Goal: Transaction & Acquisition: Book appointment/travel/reservation

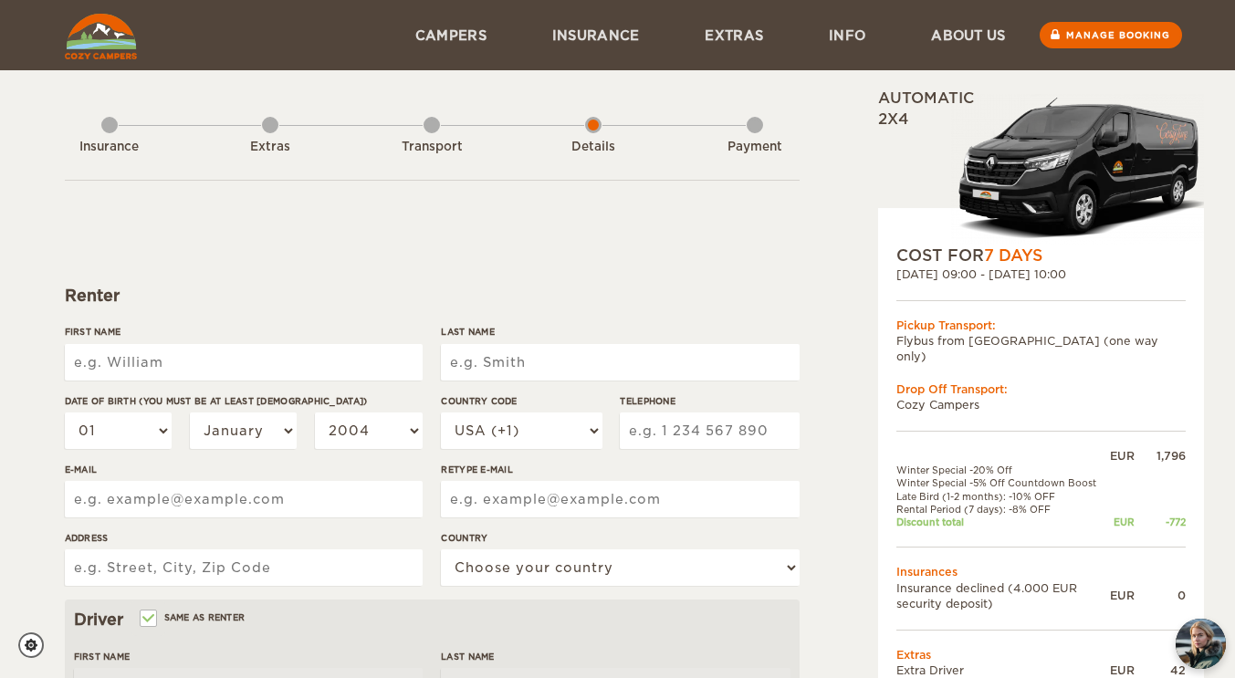
click at [261, 361] on input "First Name" at bounding box center [244, 362] width 358 height 37
type input "[PERSON_NAME]"
type input "Benning"
type input "jennifer.benning@gmail.com"
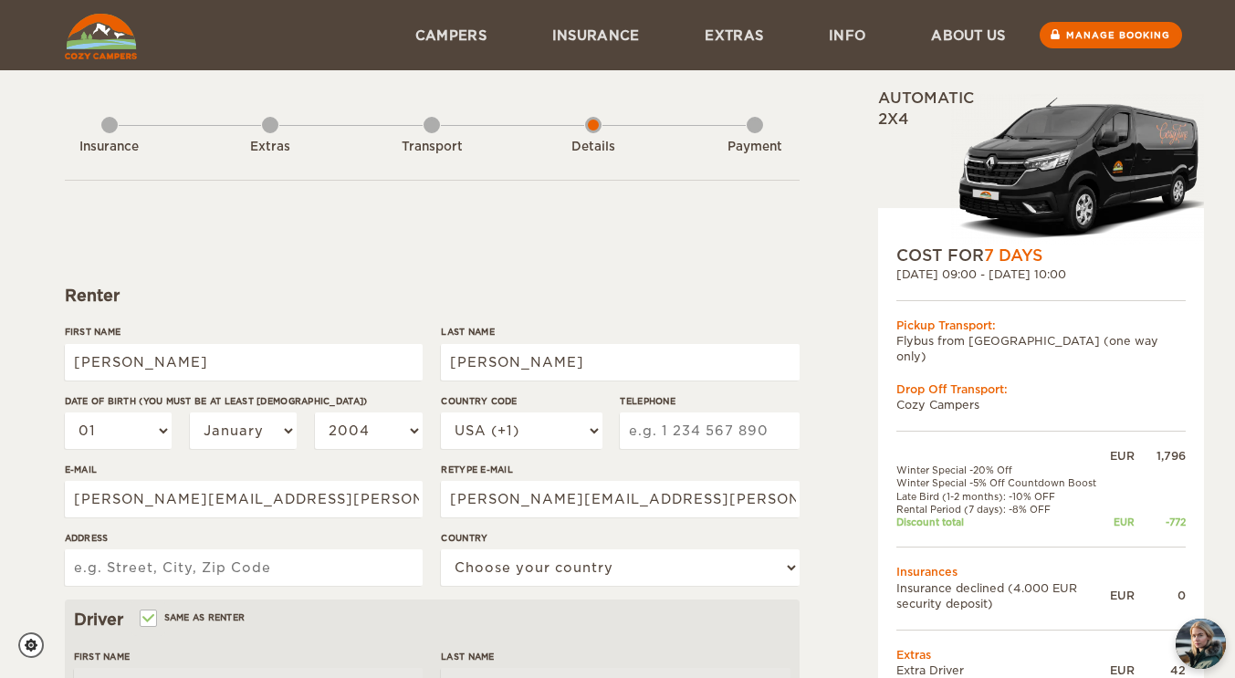
type input "105 Cherokee Dr"
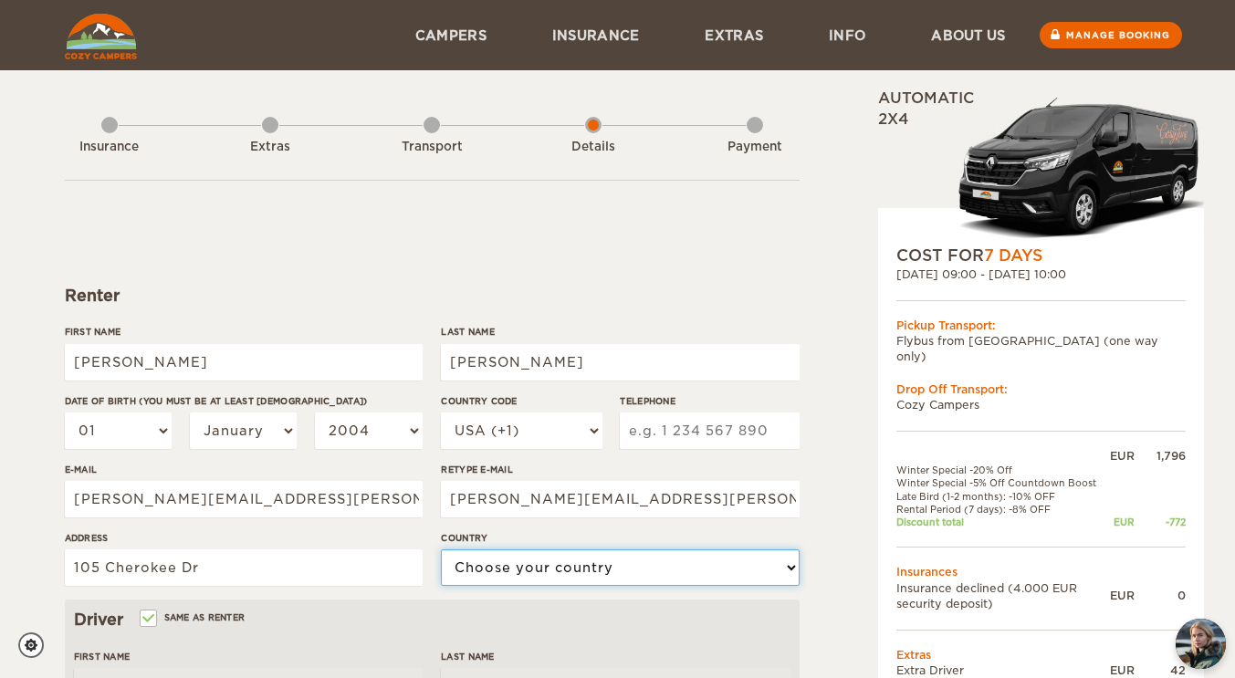
select select "222"
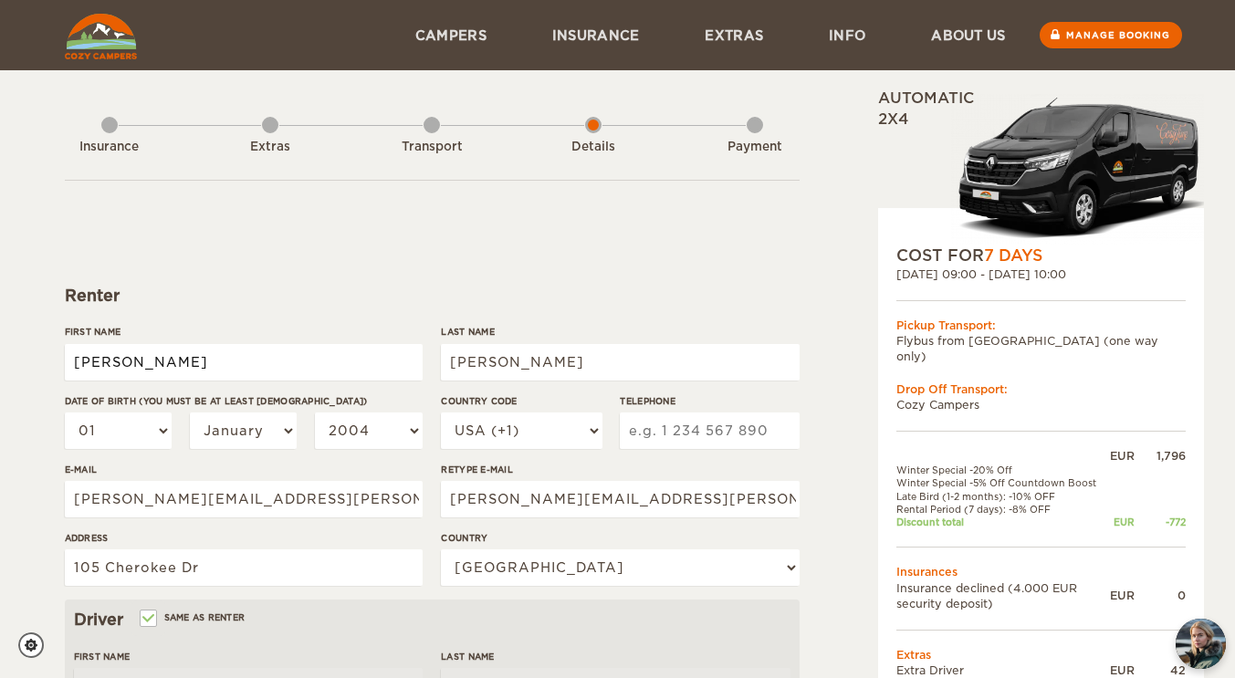
type input "[PERSON_NAME]"
type input "Benning"
click at [167, 428] on select "01 02 03 04 05 06 07 08 09 10 11 12 13 14 15 16 17 18 19 20 21 22 23 24 25 26 2…" at bounding box center [119, 431] width 108 height 37
select select "10"
click at [65, 413] on select "01 02 03 04 05 06 07 08 09 10 11 12 13 14 15 16 17 18 19 20 21 22 23 24 25 26 2…" at bounding box center [119, 431] width 108 height 37
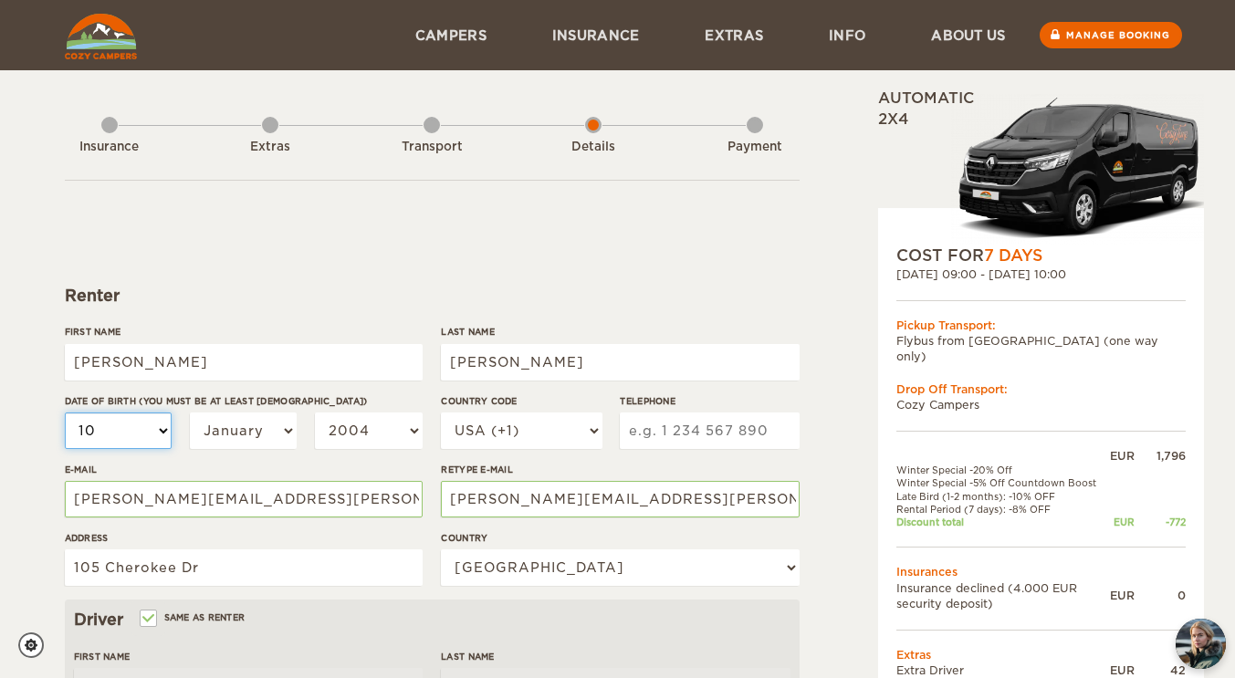
select select "10"
click at [159, 425] on select "01 02 03 04 05 06 07 08 09 10 11 12 13 14 15 16 17 18 19 20 21 22 23 24 25 26 2…" at bounding box center [119, 431] width 108 height 37
select select "11"
click at [65, 413] on select "01 02 03 04 05 06 07 08 09 10 11 12 13 14 15 16 17 18 19 20 21 22 23 24 25 26 2…" at bounding box center [119, 431] width 108 height 37
select select "11"
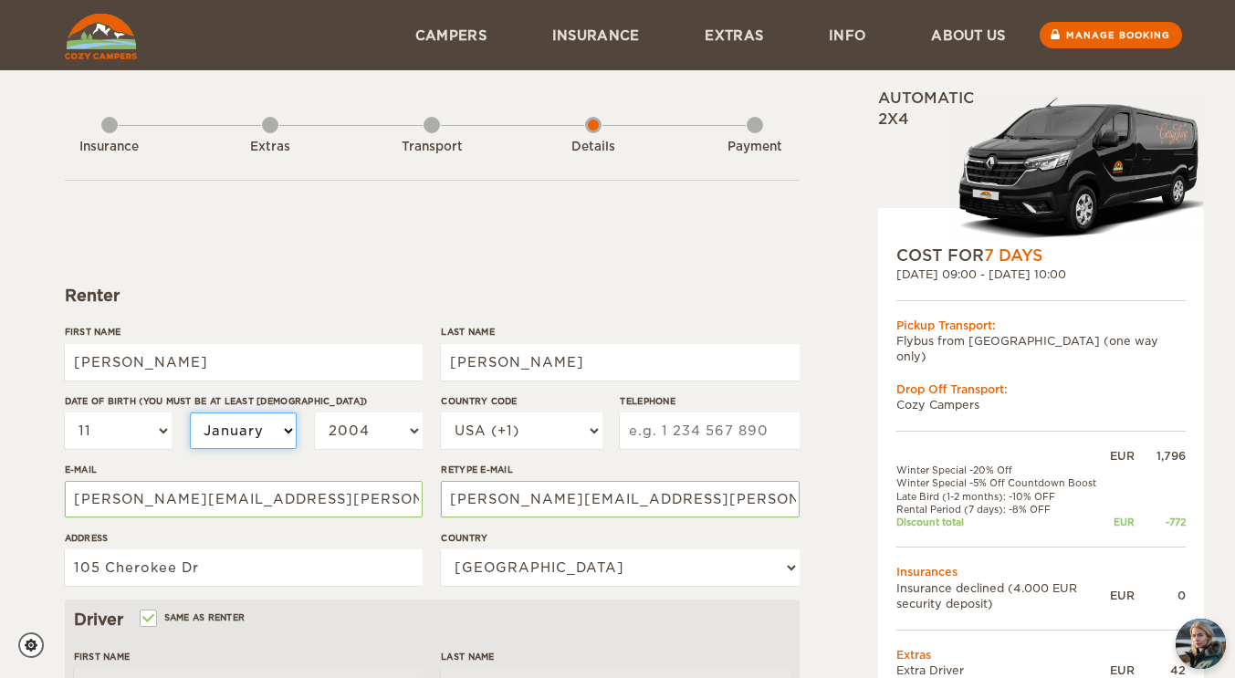
click at [280, 426] on select "January February March April May June July August September October November De…" at bounding box center [244, 431] width 108 height 37
select select "10"
click at [190, 413] on select "January February March April May June July August September October November De…" at bounding box center [244, 431] width 108 height 37
select select "10"
click at [418, 430] on select "2004 2003 2002 2001 2000 1999 1998 1997 1996 1995 1994 1993 1992 1991 1990 1989…" at bounding box center [369, 431] width 108 height 37
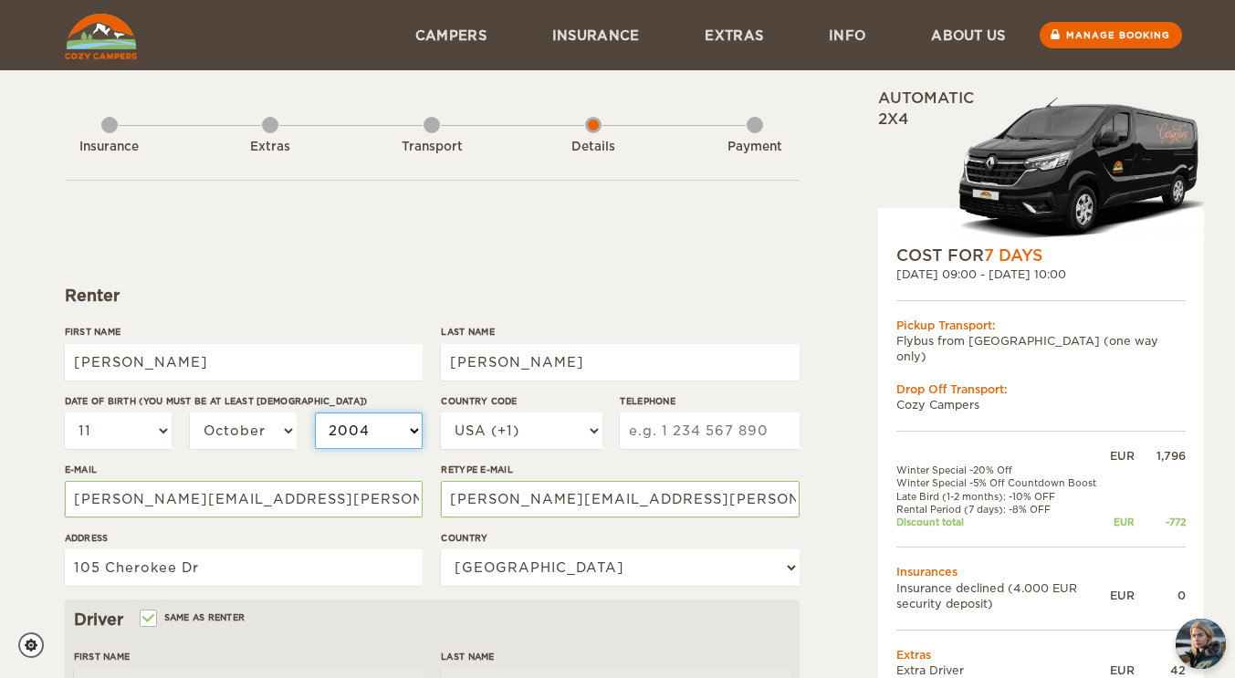
select select "1972"
click at [315, 413] on select "2004 2003 2002 2001 2000 1999 1998 1997 1996 1995 1994 1993 1992 1991 1990 1989…" at bounding box center [369, 431] width 108 height 37
select select "1972"
click at [715, 430] on input "Telephone" at bounding box center [709, 431] width 179 height 37
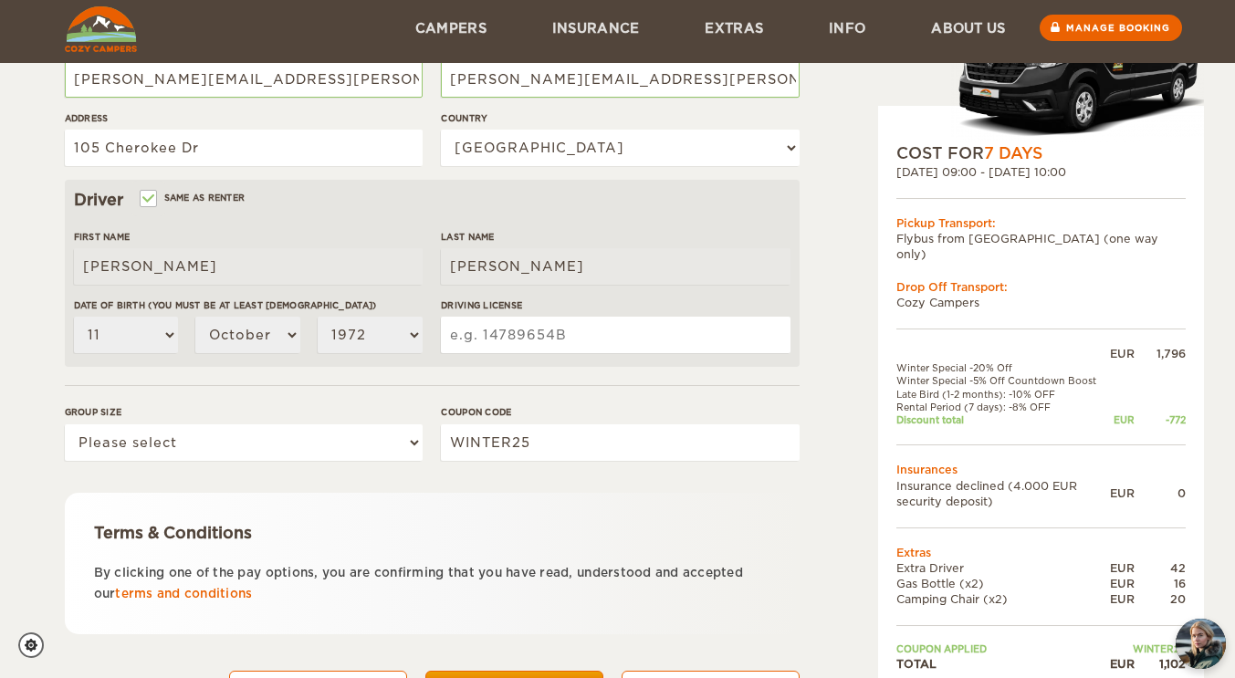
scroll to position [407, 0]
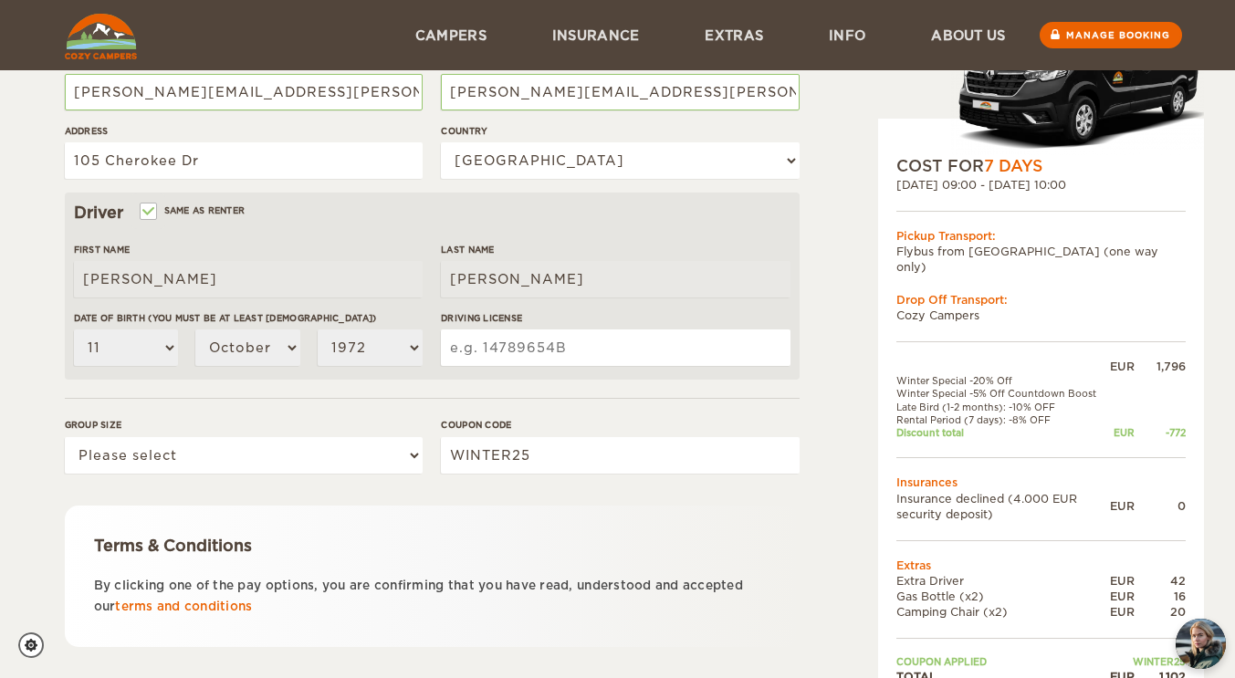
type input "9079782259"
click at [595, 354] on input "Driving License" at bounding box center [615, 347] width 349 height 37
type input "B69779560"
click at [812, 536] on div "Expand Collapse Total 1,102 EUR Automatic 2x4 COST FOR 7 Days 10. Oct 2025 09:0…" at bounding box center [618, 221] width 1106 height 1080
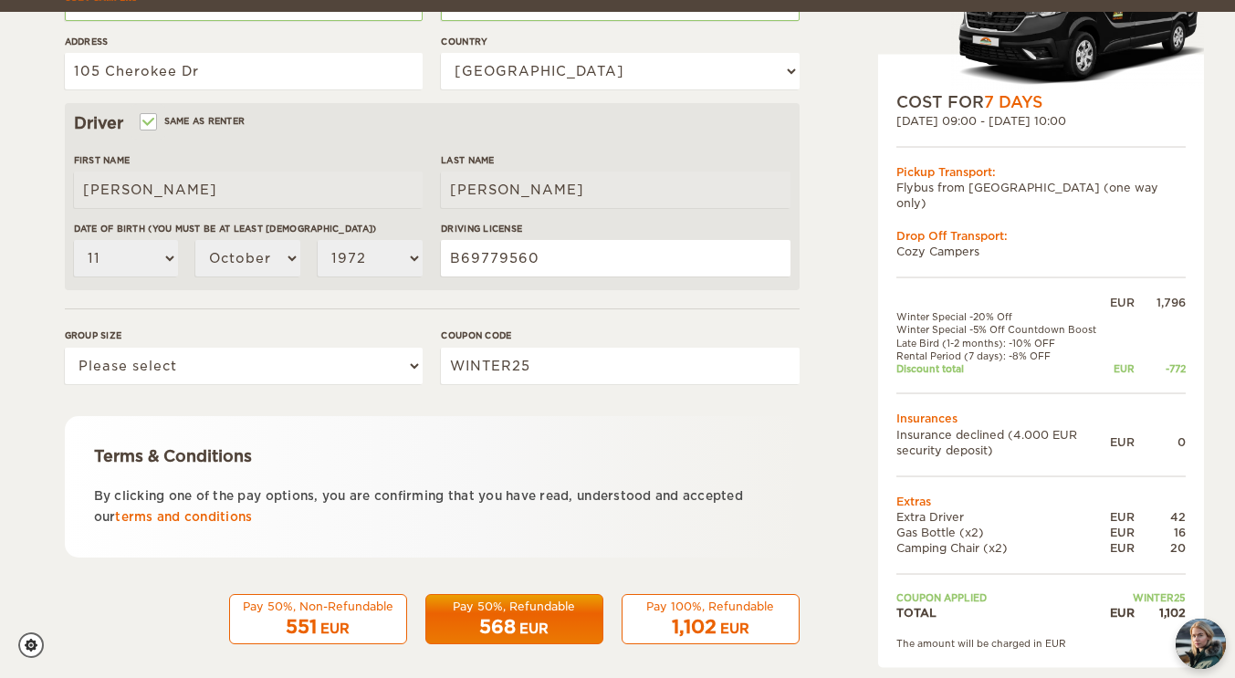
scroll to position [509, 0]
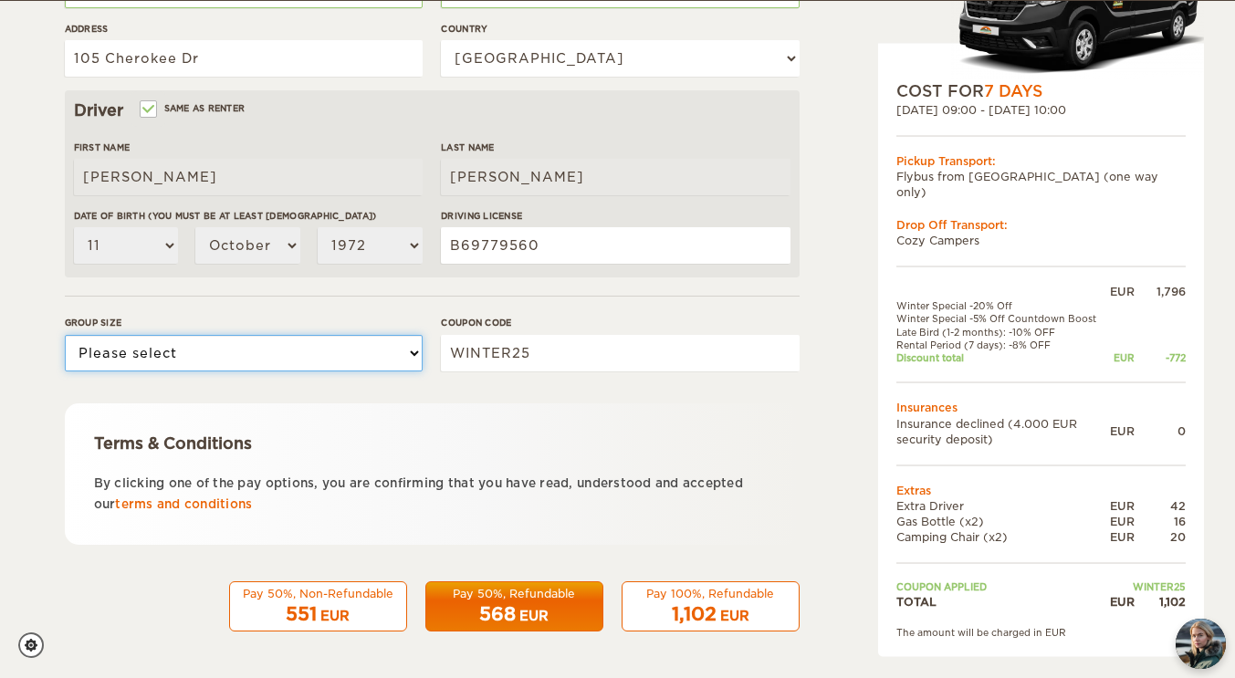
click at [411, 350] on select "Please select 1 2 3" at bounding box center [244, 353] width 358 height 37
select select "2"
click at [65, 335] on select "Please select 1 2 3" at bounding box center [244, 353] width 358 height 37
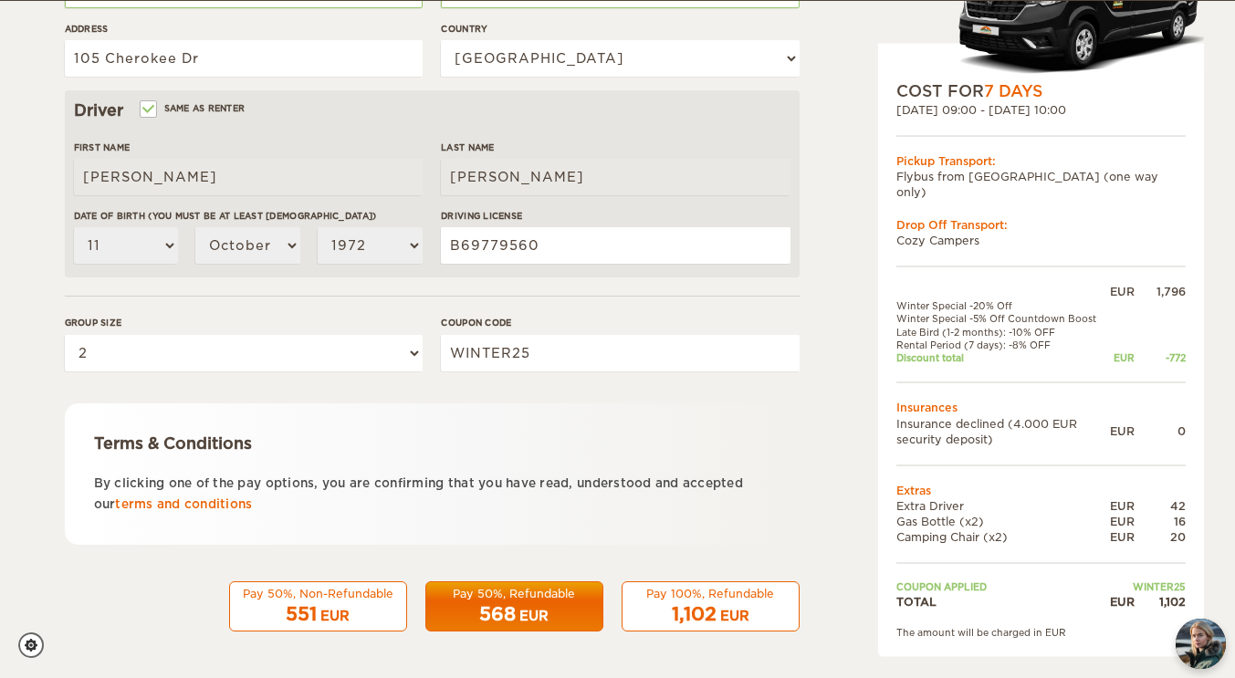
click at [799, 446] on div "Terms & Conditions By clicking one of the pay options, you are confirming that …" at bounding box center [432, 473] width 735 height 141
click at [737, 620] on div "EUR" at bounding box center [734, 616] width 29 height 18
click at [706, 601] on div "1,102 EUR" at bounding box center [710, 614] width 154 height 26
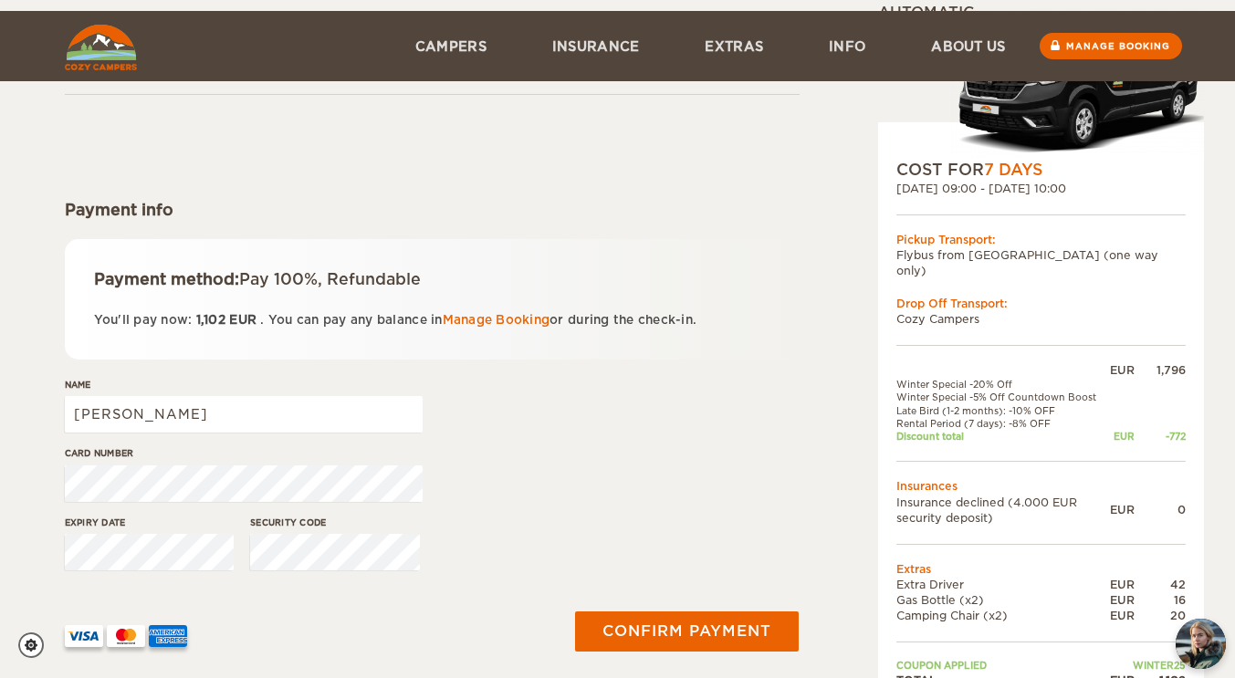
scroll to position [183, 0]
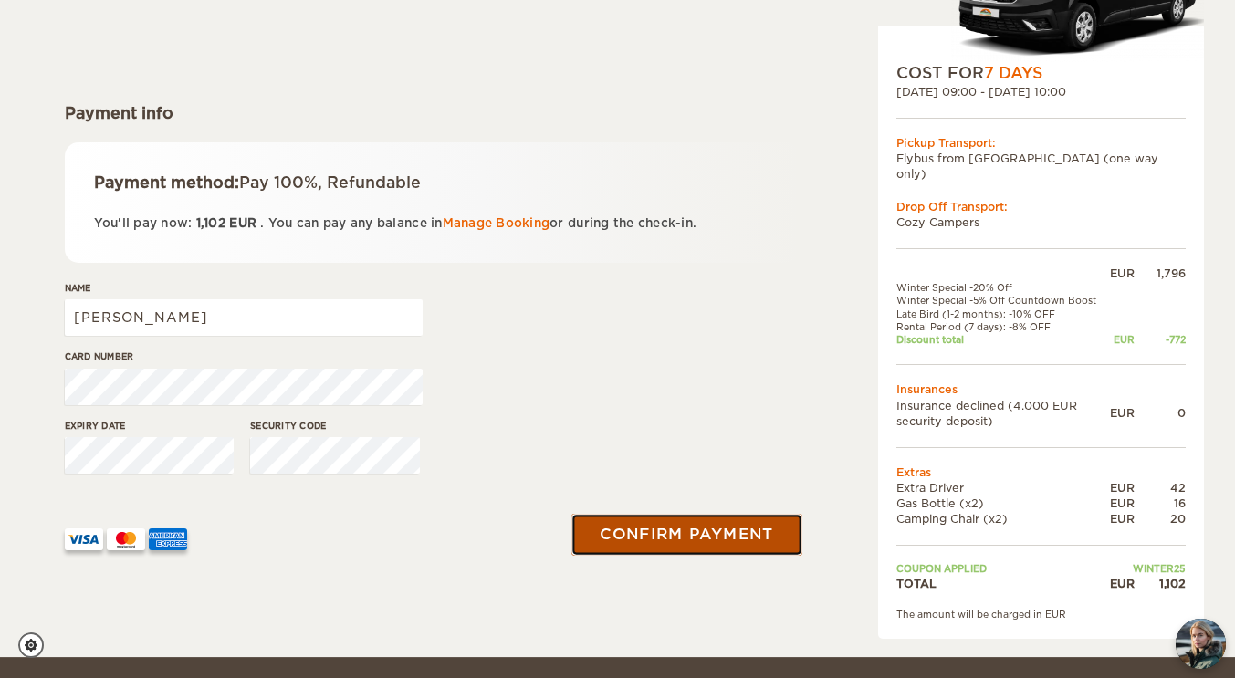
click at [661, 532] on button "Confirm payment" at bounding box center [687, 534] width 230 height 41
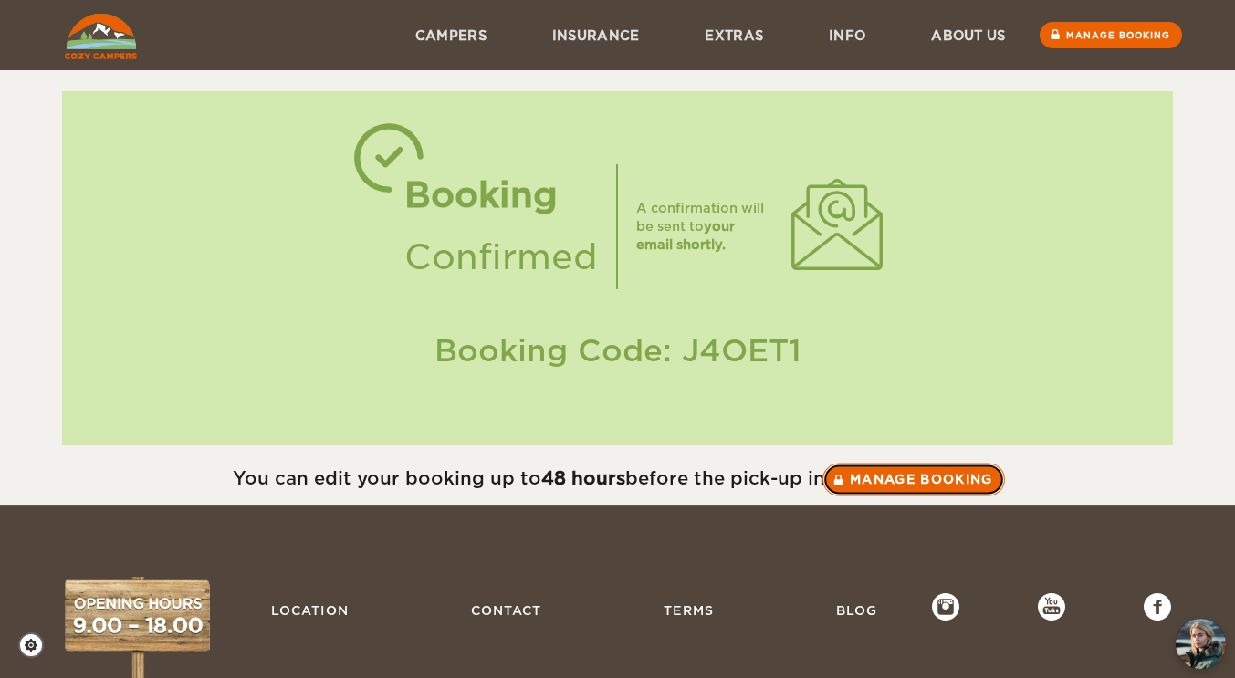
click at [913, 478] on link "Manage booking" at bounding box center [913, 479] width 183 height 33
